Goal: Information Seeking & Learning: Find specific page/section

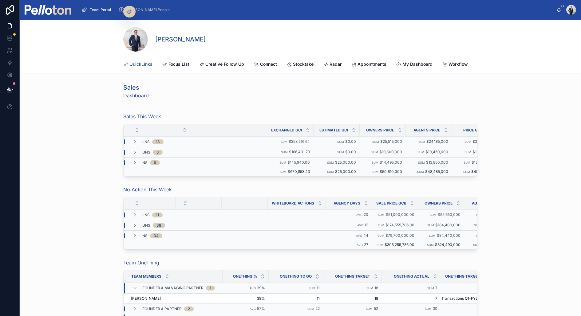
click at [149, 62] on span "QuickLinks" at bounding box center [140, 64] width 23 height 6
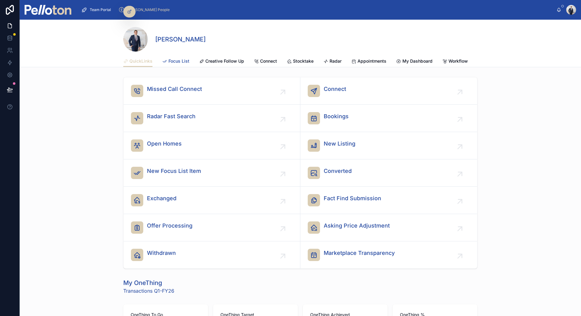
click at [185, 59] on span "Focus List" at bounding box center [179, 61] width 21 height 6
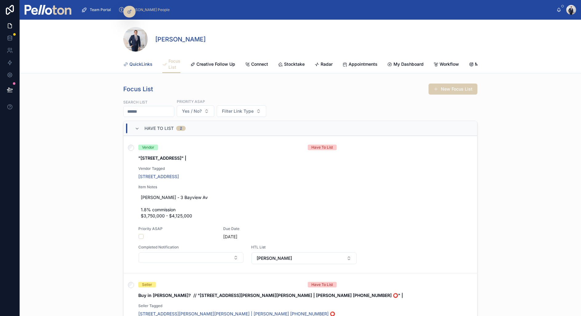
click at [130, 65] on span "QuickLinks" at bounding box center [140, 64] width 23 height 6
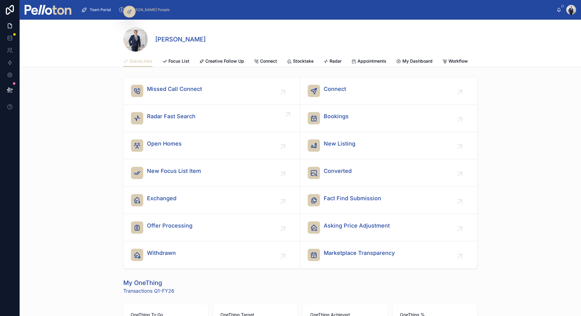
click at [157, 119] on span "Radar Fast Search" at bounding box center [171, 116] width 49 height 9
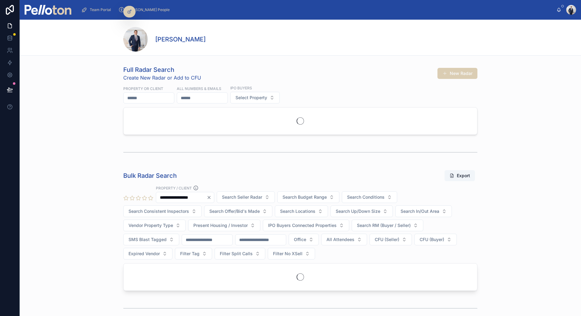
click at [161, 100] on input "text" at bounding box center [149, 98] width 50 height 9
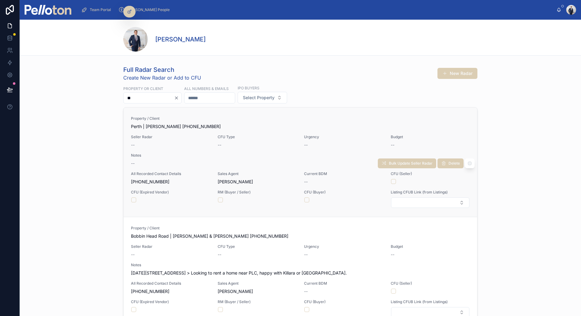
type input "*"
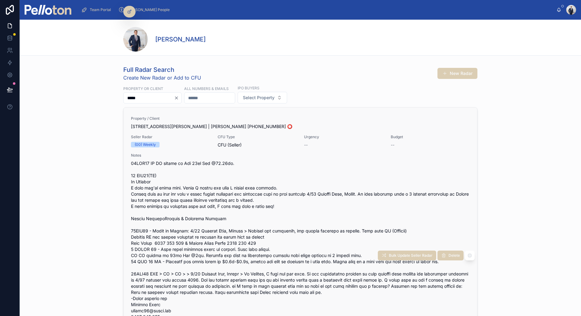
type input "*****"
click at [264, 153] on span "Notes" at bounding box center [300, 155] width 339 height 5
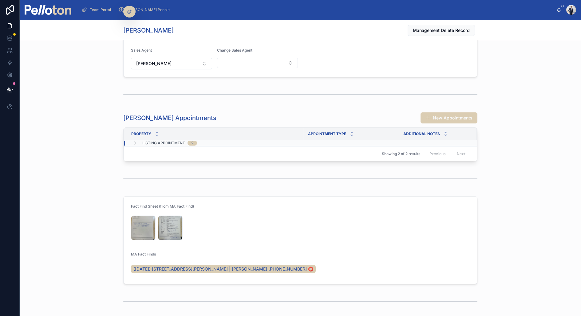
scroll to position [1577, 0]
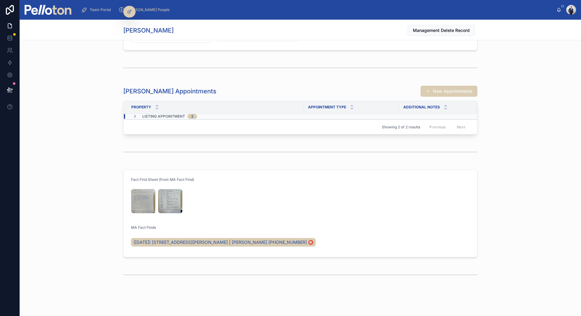
click at [181, 114] on span "LISTING APPOINTMENT" at bounding box center [163, 116] width 43 height 5
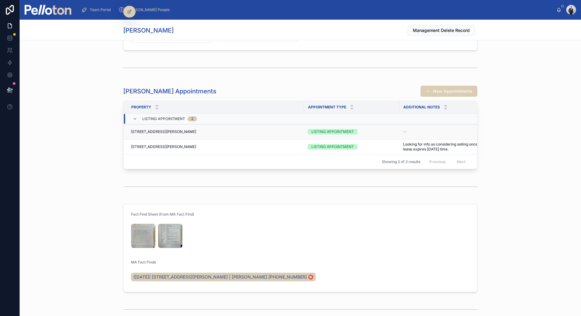
click at [176, 129] on span "[STREET_ADDRESS][PERSON_NAME]" at bounding box center [163, 131] width 65 height 5
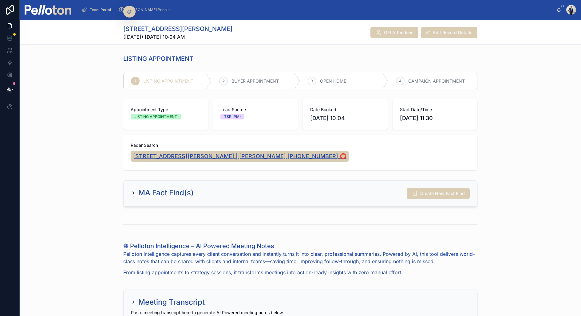
click at [216, 157] on span "[STREET_ADDRESS][PERSON_NAME] | [PERSON_NAME] [PHONE_NUMBER] ⭕️" at bounding box center [239, 156] width 213 height 9
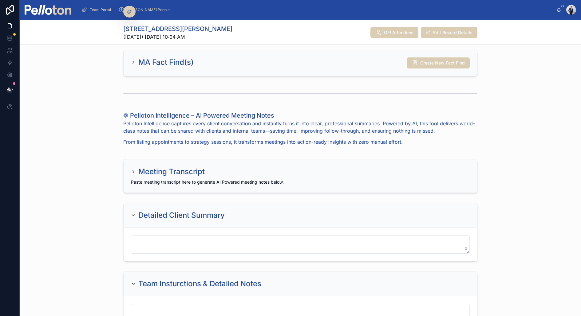
scroll to position [131, 0]
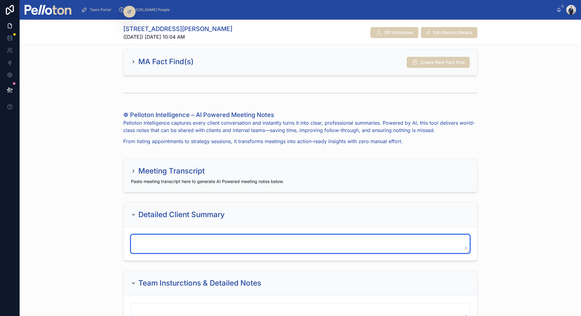
click at [168, 240] on textarea at bounding box center [300, 244] width 339 height 18
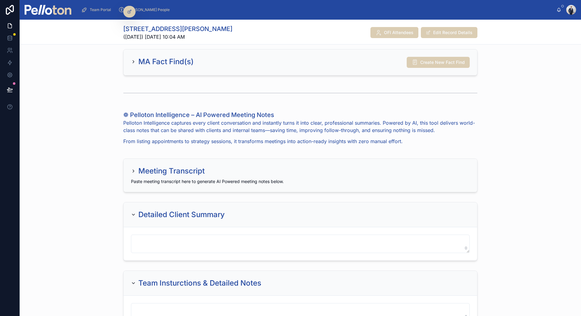
click at [150, 171] on h2 "Meeting Transcript" at bounding box center [171, 171] width 66 height 10
click at [130, 166] on div "Meeting Transcript Paste meeting transcript here to generate AI Powered meeting…" at bounding box center [301, 175] width 354 height 33
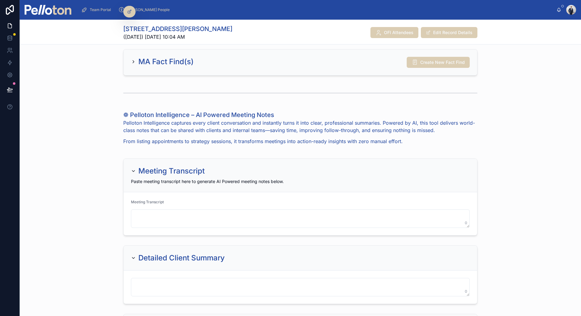
click at [130, 166] on div "Meeting Transcript Paste meeting transcript here to generate AI Powered meeting…" at bounding box center [301, 176] width 354 height 34
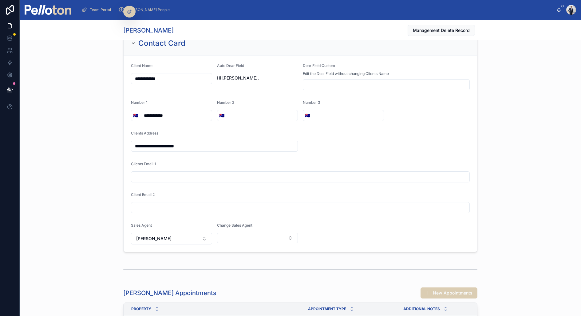
scroll to position [1370, 0]
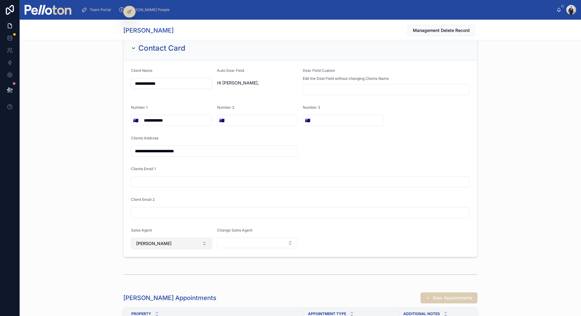
click at [162, 241] on span "[PERSON_NAME]" at bounding box center [153, 244] width 35 height 6
type input "****"
click at [161, 261] on span "[PERSON_NAME]" at bounding box center [152, 262] width 35 height 6
click at [95, 198] on div "**********" at bounding box center [300, 146] width 561 height 227
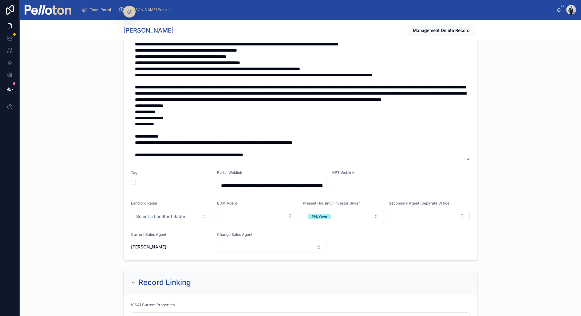
scroll to position [300, 0]
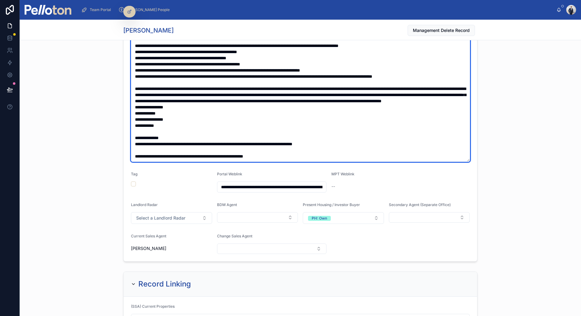
click at [145, 125] on textarea at bounding box center [300, 67] width 339 height 190
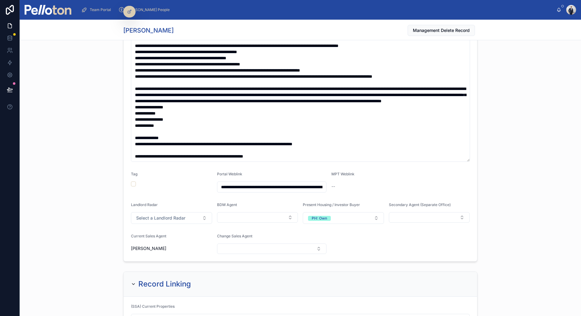
click at [110, 137] on div "**********" at bounding box center [300, 86] width 561 height 357
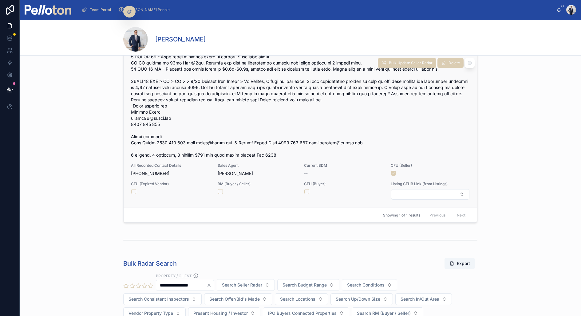
scroll to position [121, 0]
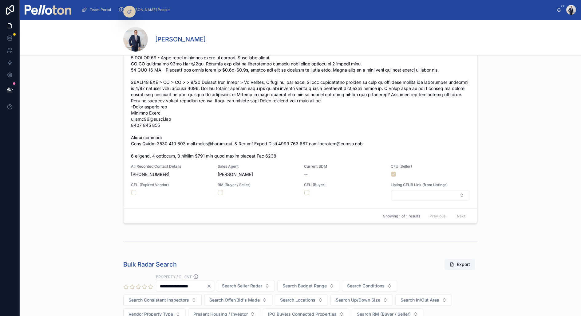
click at [95, 10] on span "Team Portal" at bounding box center [100, 9] width 21 height 5
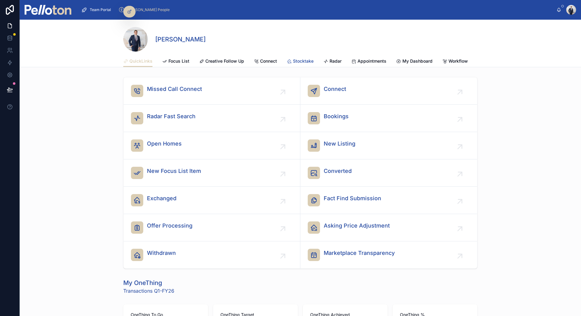
click at [301, 60] on span "Stocktake" at bounding box center [303, 61] width 21 height 6
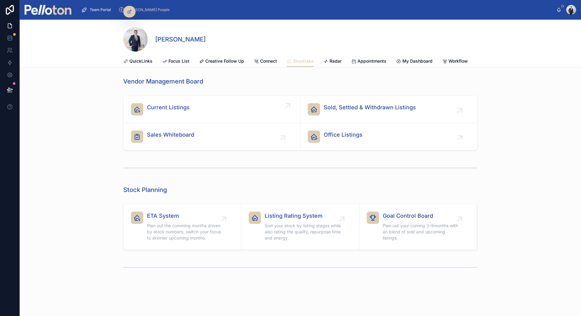
click at [192, 108] on div "Current Listings" at bounding box center [212, 109] width 162 height 12
click at [335, 132] on span "Office Listings" at bounding box center [343, 135] width 39 height 9
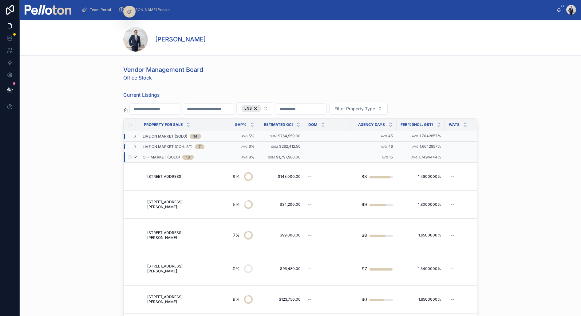
click at [135, 155] on icon at bounding box center [135, 157] width 5 height 5
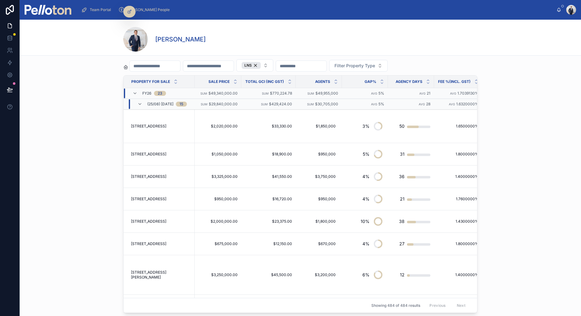
scroll to position [157, 0]
click at [141, 102] on icon at bounding box center [139, 104] width 5 height 5
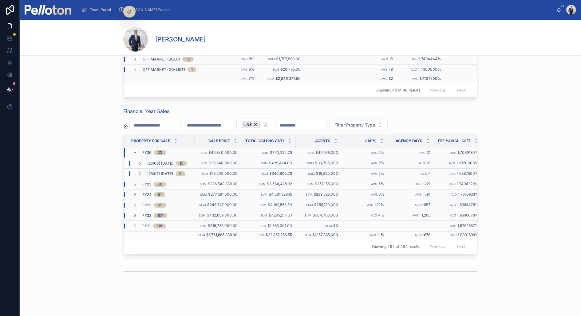
click at [146, 169] on td "(25/07) [DATE] 8" at bounding box center [159, 174] width 71 height 10
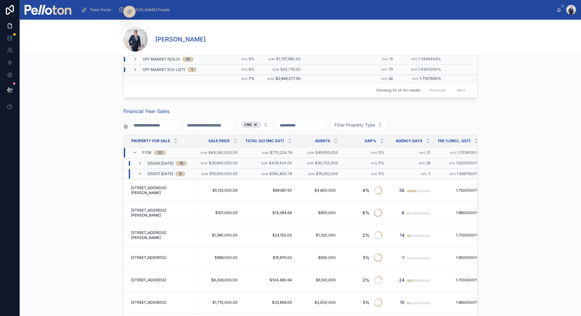
scroll to position [157, 0]
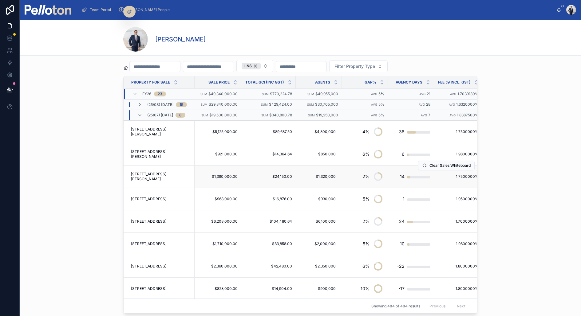
drag, startPoint x: 130, startPoint y: 128, endPoint x: 165, endPoint y: 176, distance: 60.3
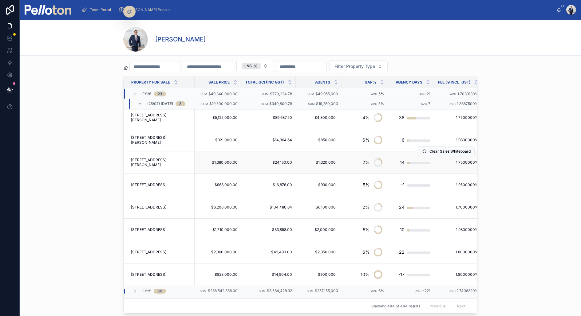
scroll to position [0, 0]
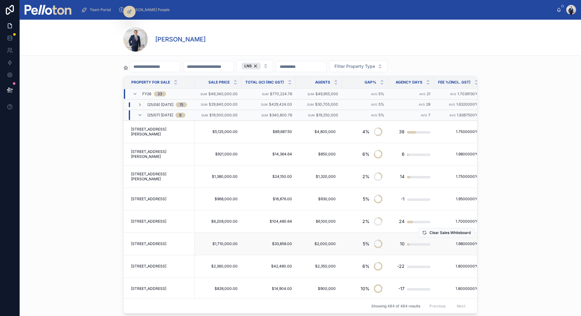
drag, startPoint x: 191, startPoint y: 290, endPoint x: 136, endPoint y: 251, distance: 67.1
drag, startPoint x: 129, startPoint y: 129, endPoint x: 173, endPoint y: 238, distance: 117.4
click at [140, 102] on icon at bounding box center [139, 104] width 5 height 5
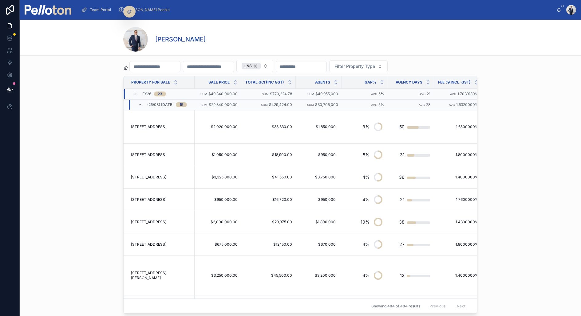
click at [91, 7] on span "Team Portal" at bounding box center [100, 9] width 21 height 5
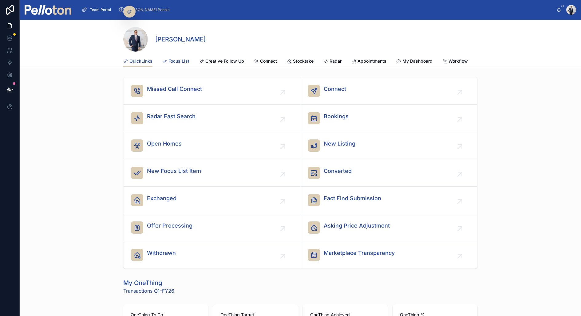
click at [170, 59] on span "Focus List" at bounding box center [179, 61] width 21 height 6
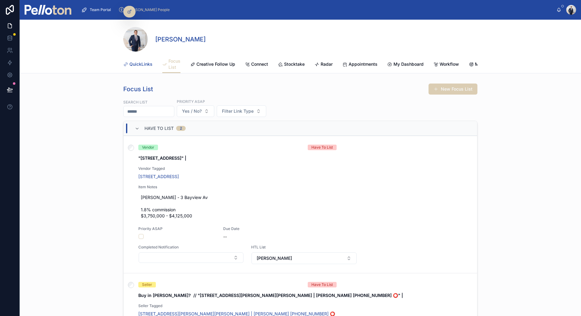
click at [141, 61] on span "QuickLinks" at bounding box center [140, 64] width 23 height 6
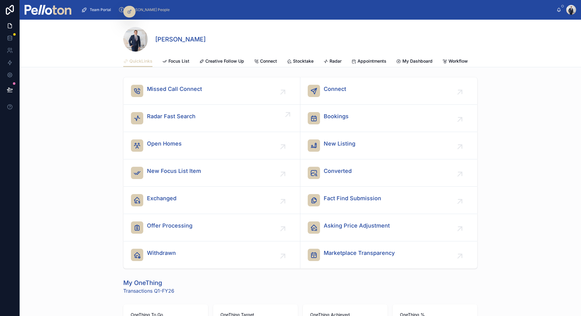
click at [176, 117] on span "Radar Fast Search" at bounding box center [171, 116] width 49 height 9
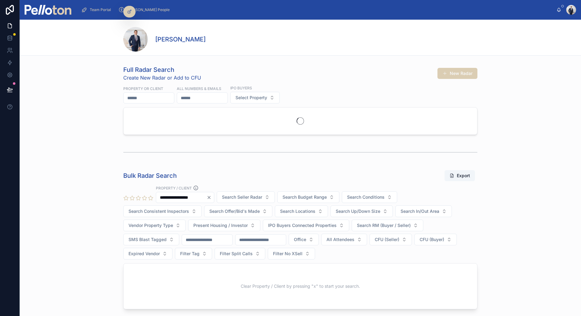
click at [151, 100] on input "text" at bounding box center [149, 98] width 50 height 9
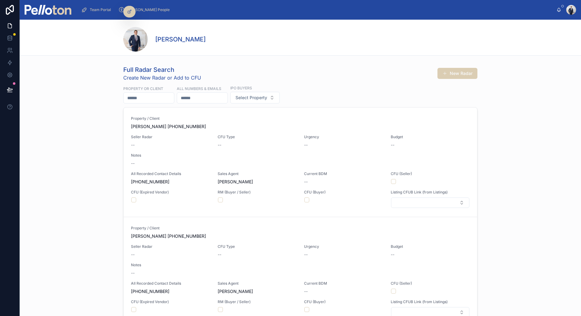
paste input "**********"
type input "**********"
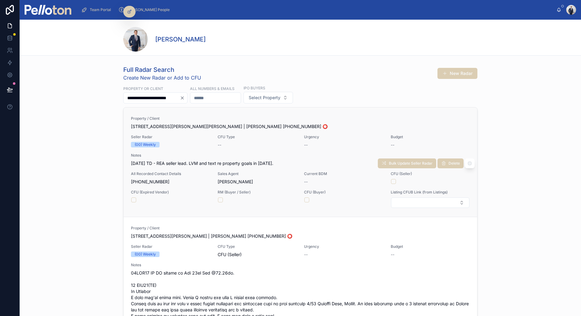
click at [189, 148] on div "Property / Client [STREET_ADDRESS][PERSON_NAME] | [PERSON_NAME] [PHONE_NUMBER] …" at bounding box center [300, 162] width 339 height 92
click at [188, 244] on span "Seller Radar" at bounding box center [170, 246] width 79 height 5
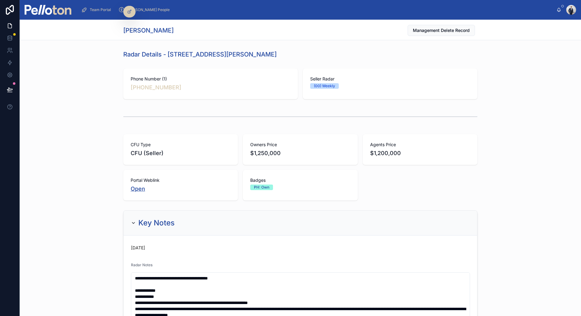
click at [139, 190] on link "Open" at bounding box center [138, 189] width 14 height 6
